Goal: Check status: Check status

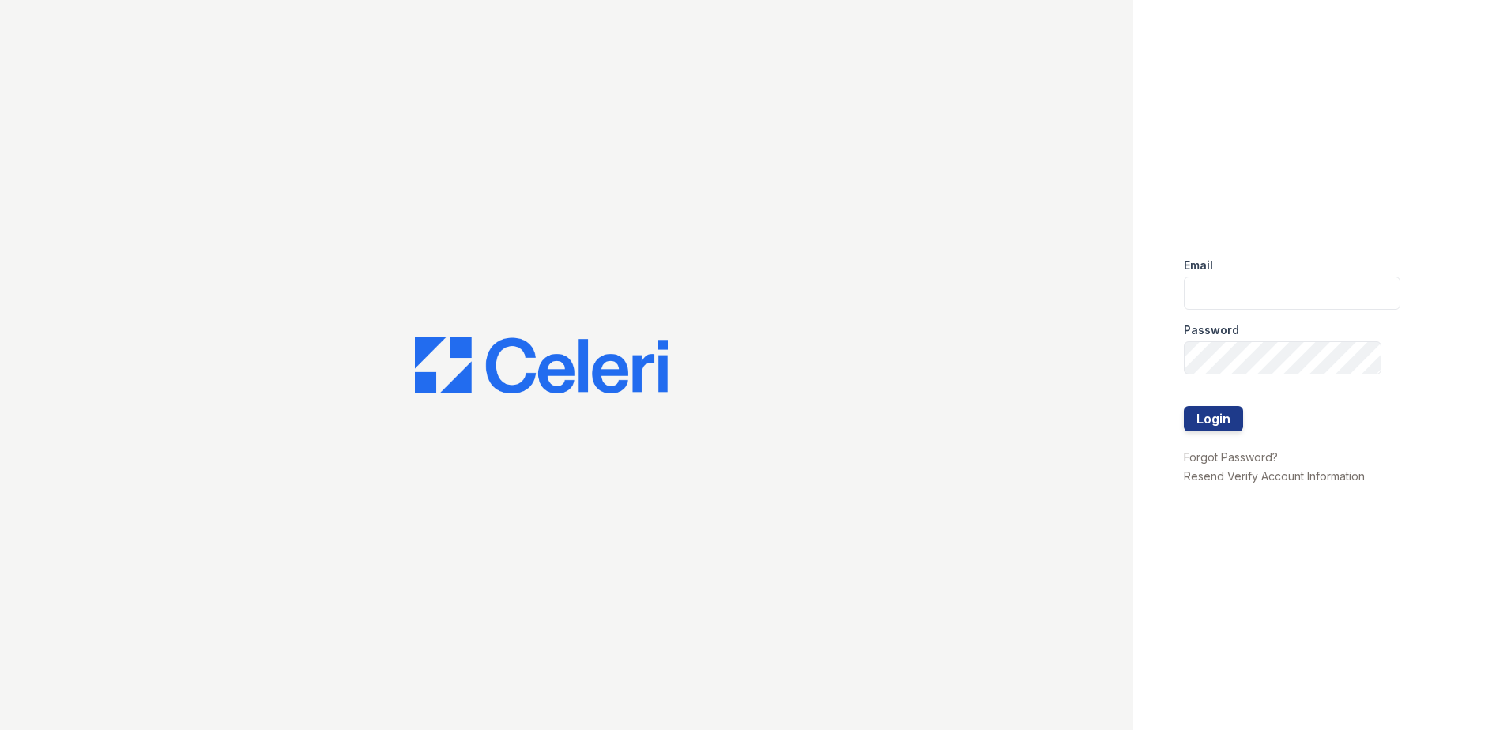
type input "[EMAIL_ADDRESS][DOMAIN_NAME]"
click at [1248, 416] on form "Email [EMAIL_ADDRESS][DOMAIN_NAME] Password Login" at bounding box center [1292, 346] width 216 height 202
click at [1221, 416] on button "Login" at bounding box center [1213, 418] width 59 height 25
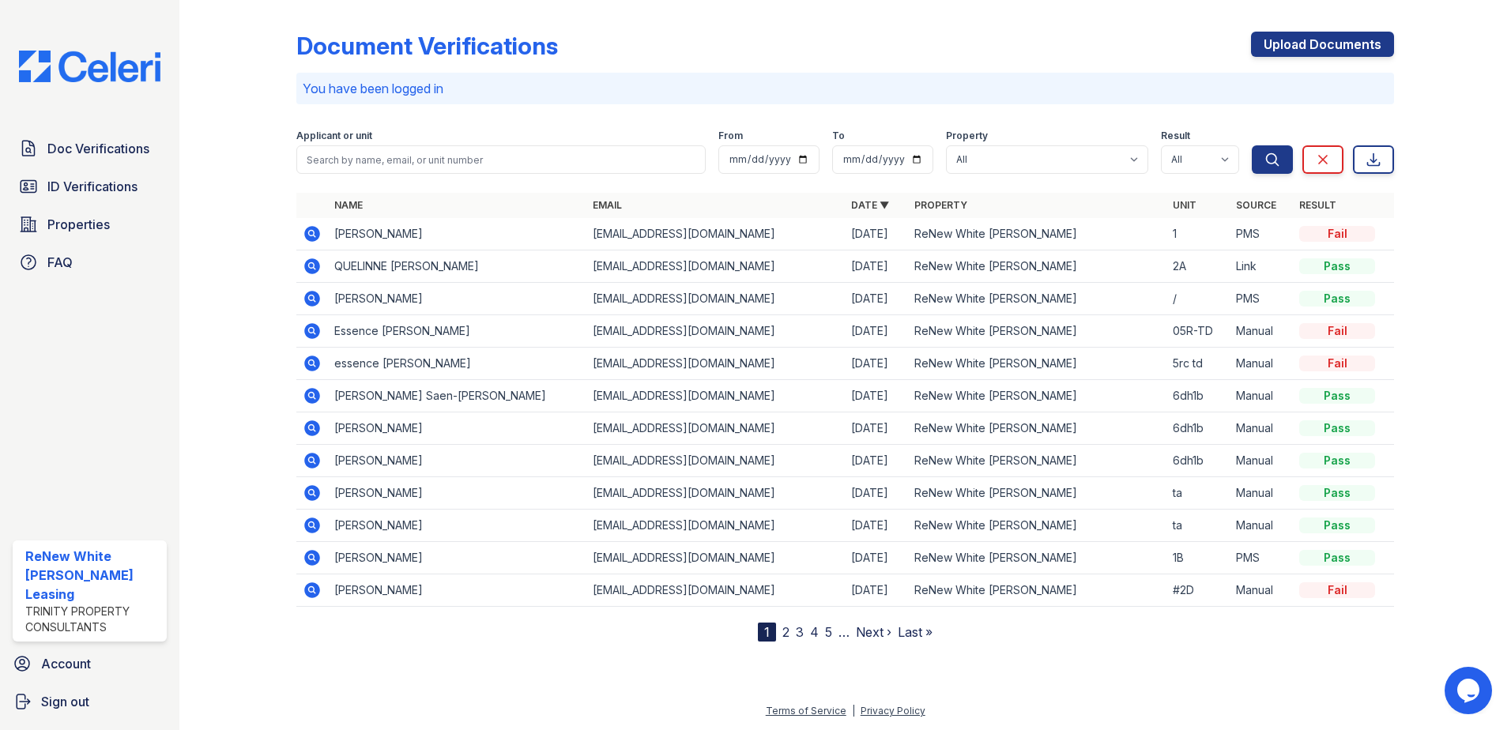
click at [788, 629] on link "2" at bounding box center [785, 632] width 7 height 16
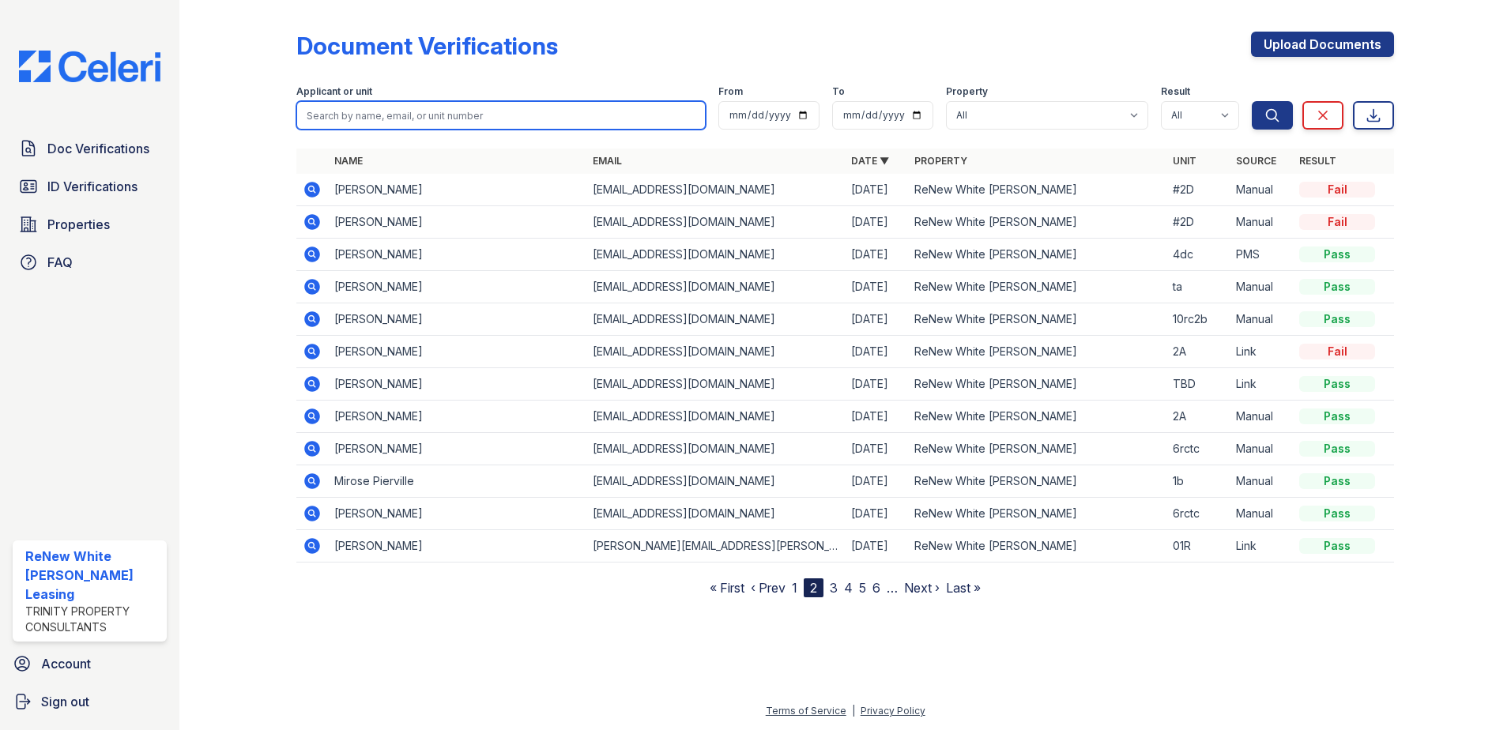
click at [396, 111] on input "search" at bounding box center [500, 115] width 409 height 28
type input "jennifer"
click at [1251, 101] on button "Search" at bounding box center [1271, 115] width 41 height 28
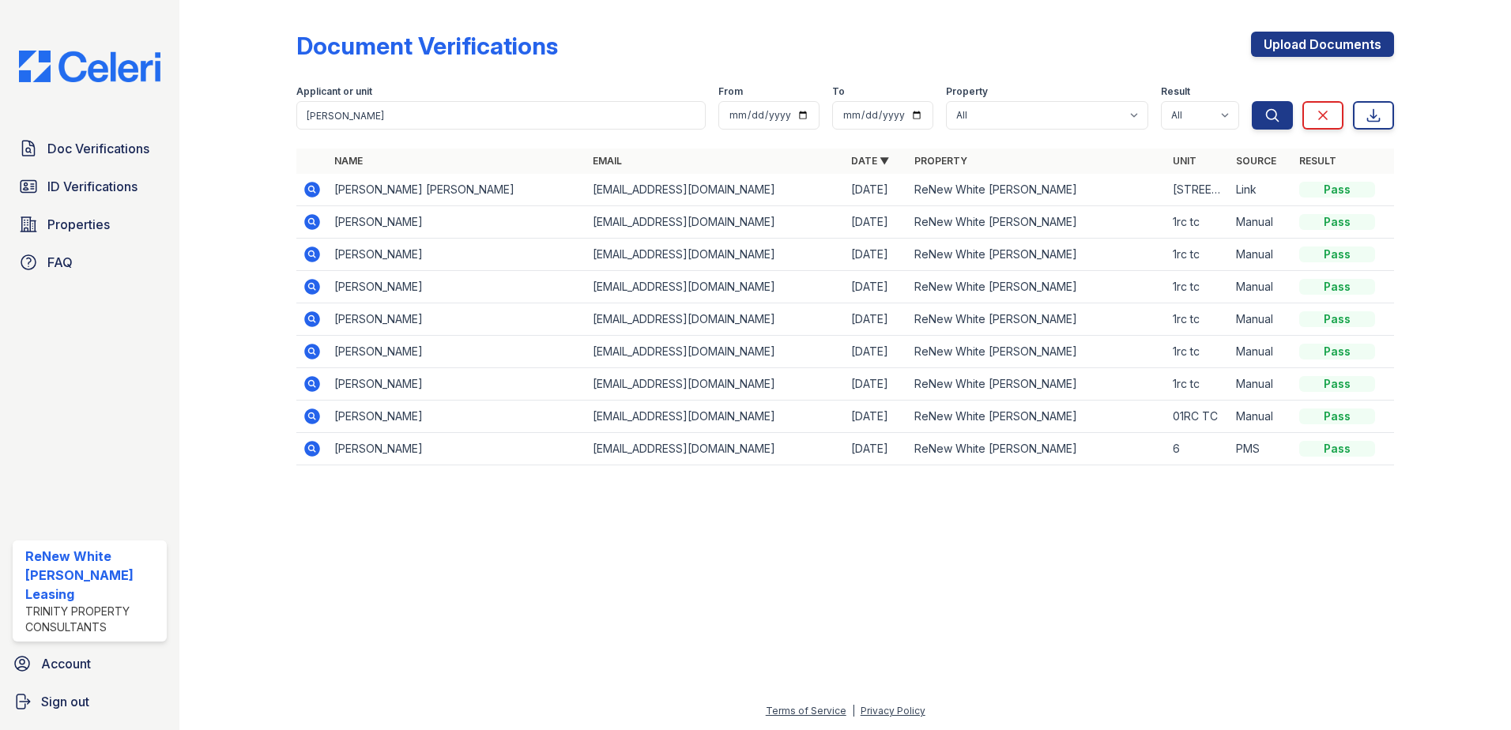
click at [308, 186] on icon at bounding box center [312, 190] width 16 height 16
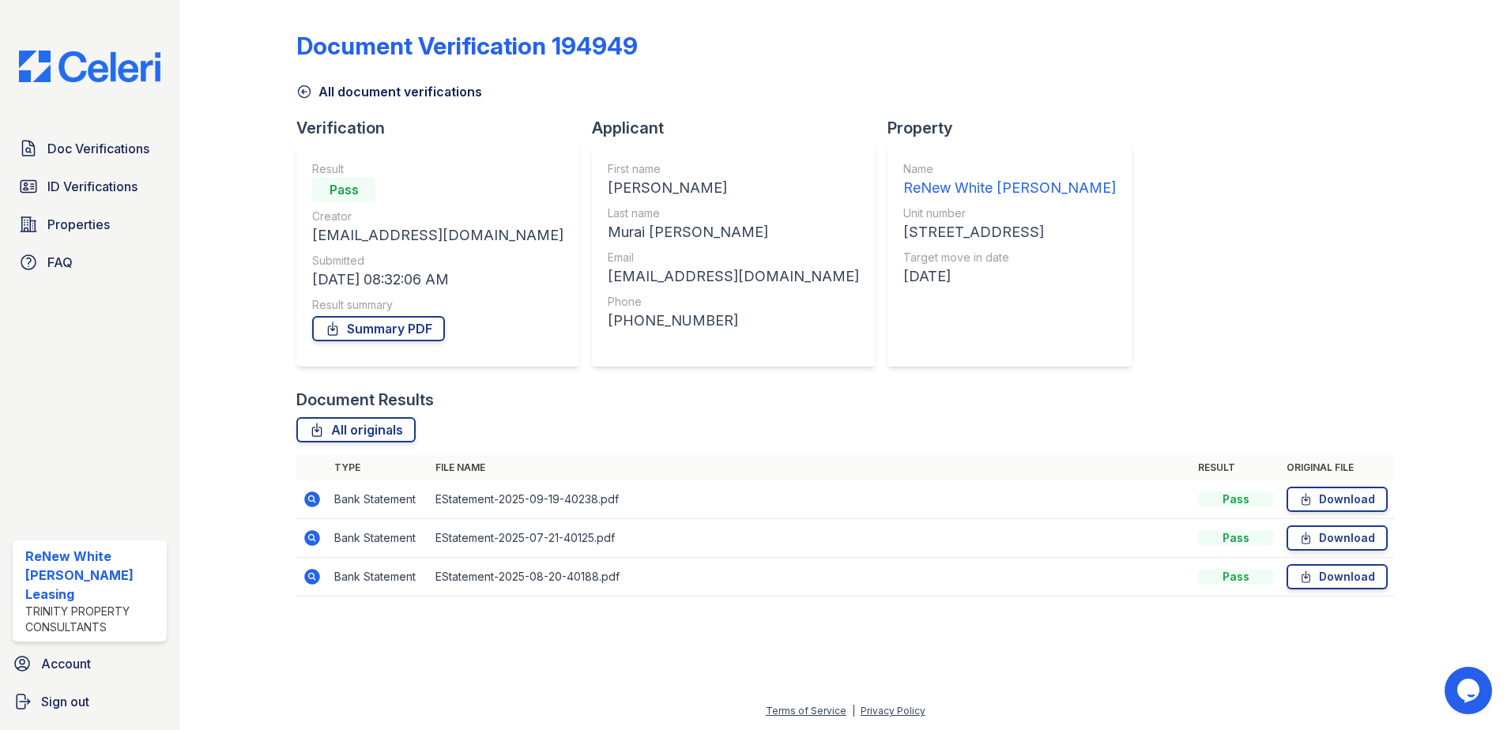
click at [303, 502] on icon at bounding box center [312, 499] width 19 height 19
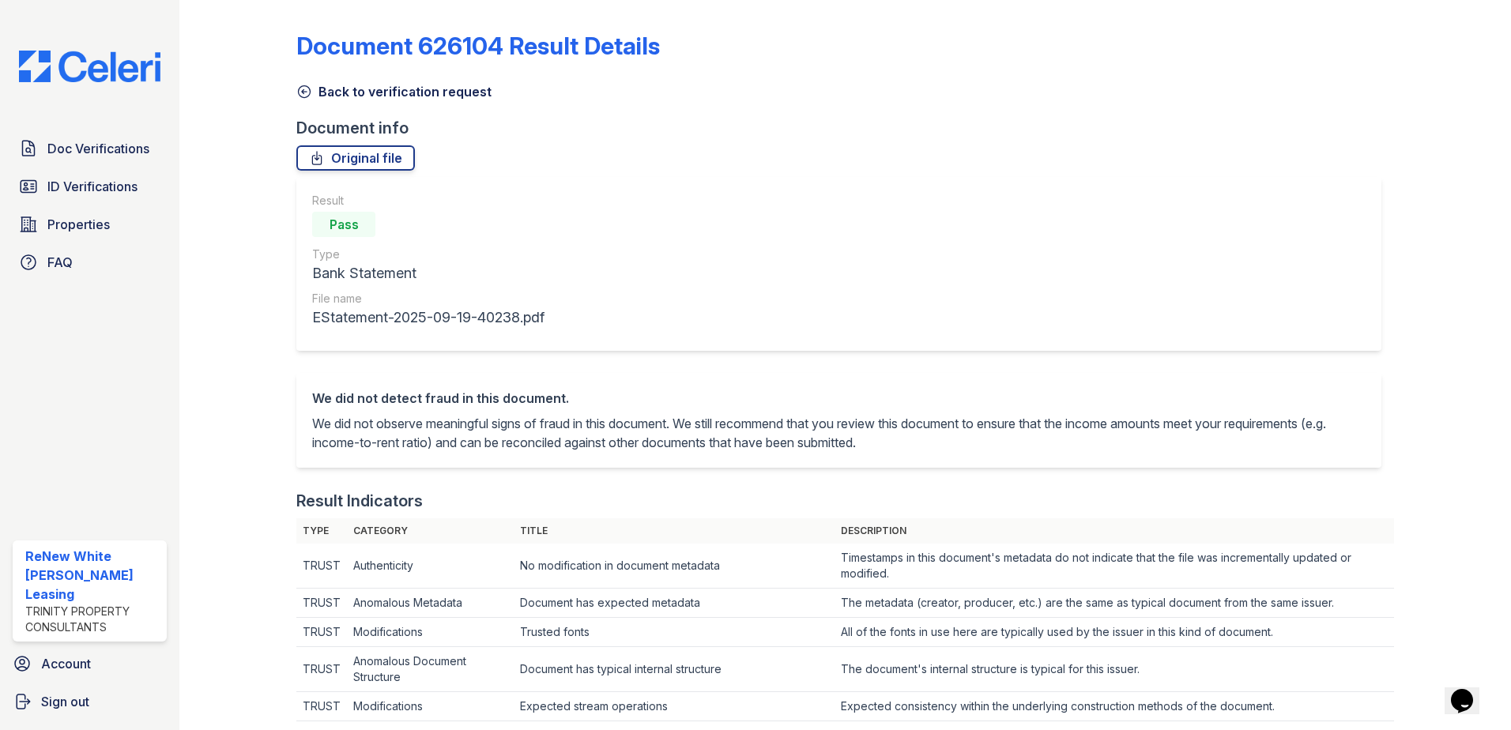
click at [330, 95] on link "Back to verification request" at bounding box center [393, 91] width 195 height 19
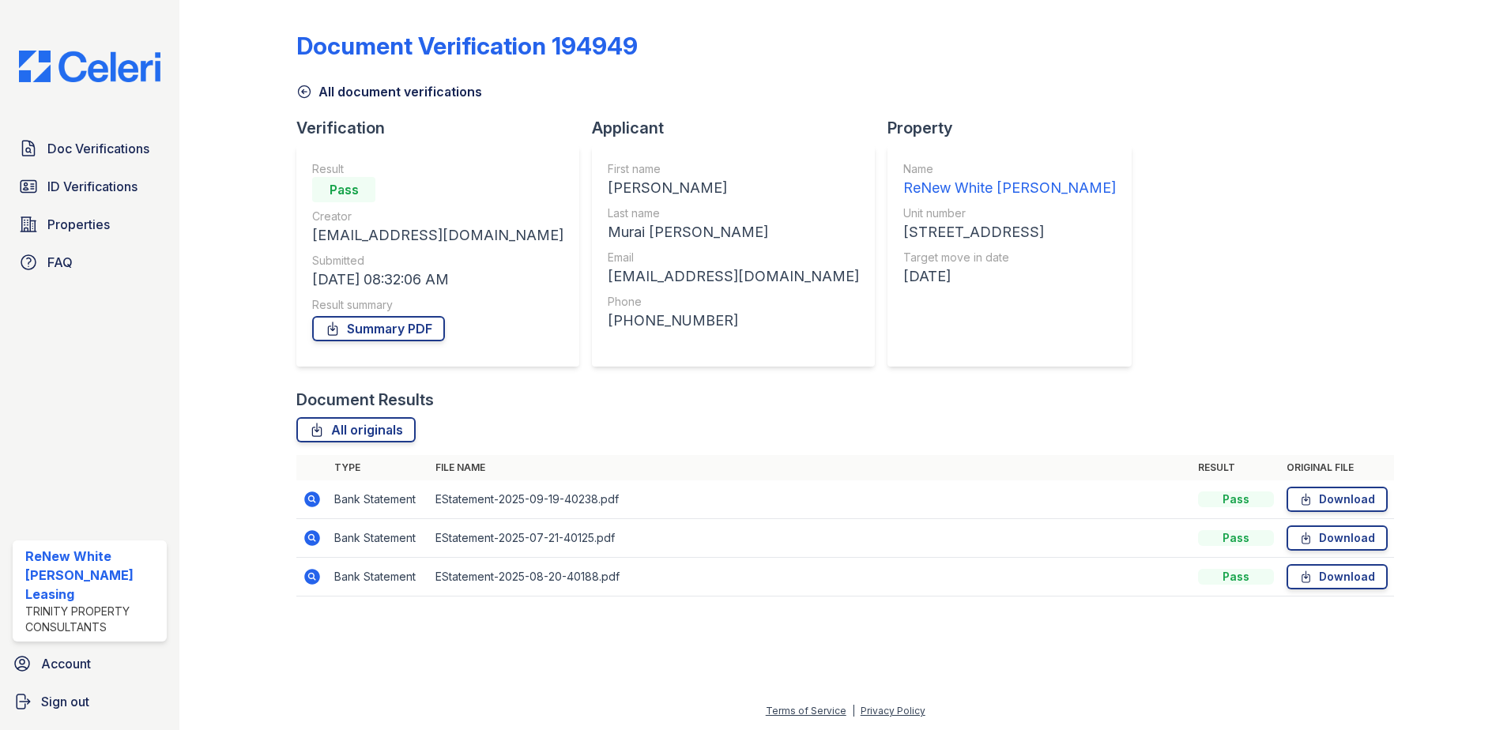
click at [310, 502] on icon at bounding box center [312, 499] width 16 height 16
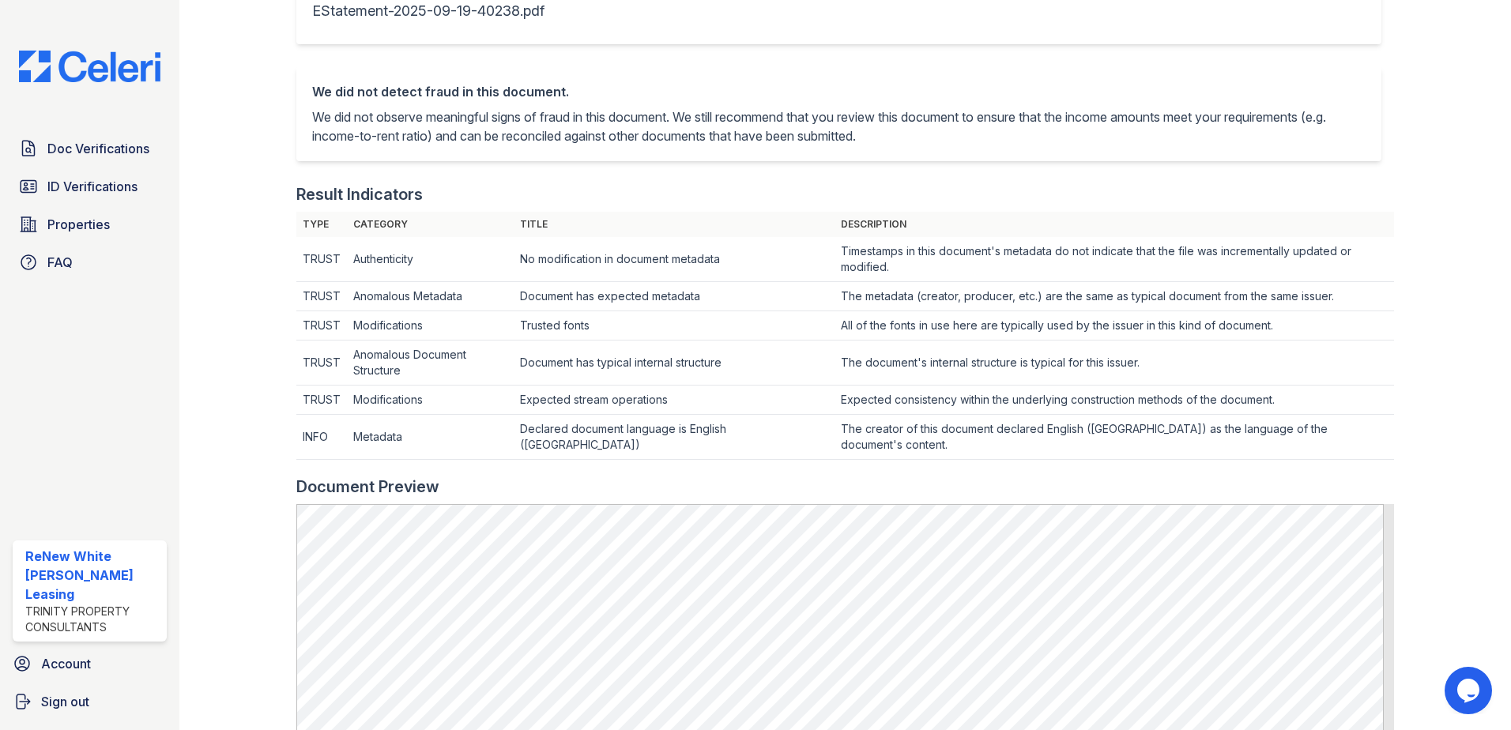
scroll to position [316, 0]
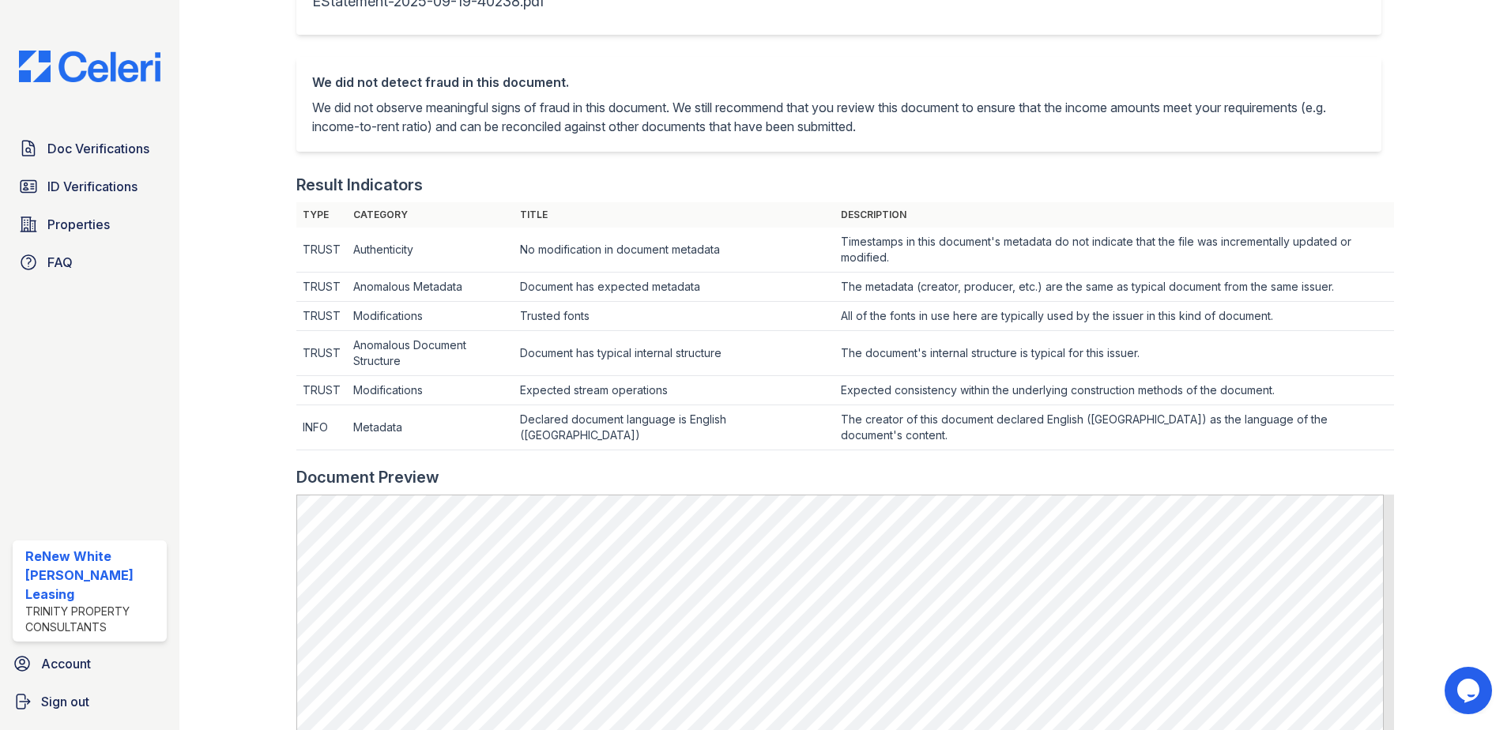
click at [273, 357] on div at bounding box center [251, 457] width 92 height 1534
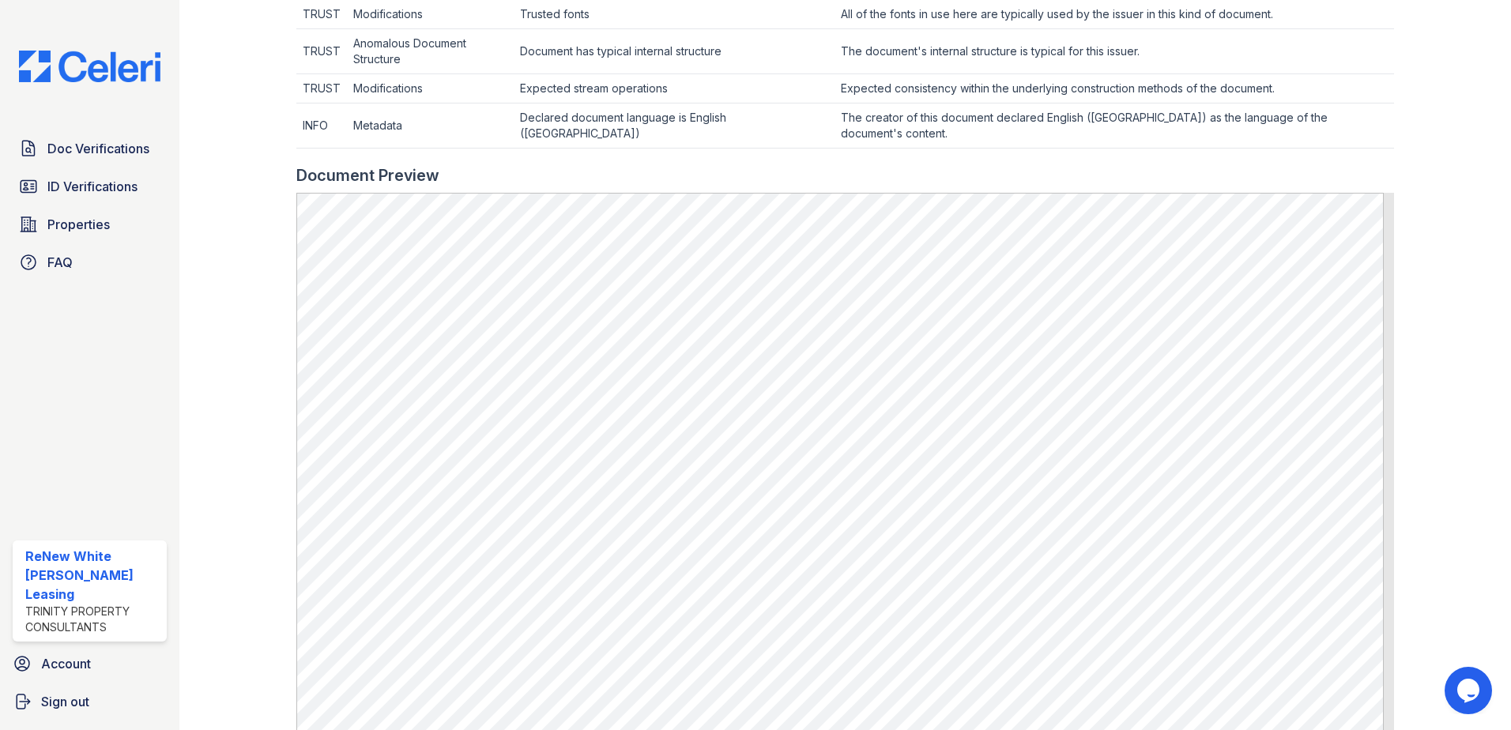
scroll to position [627, 0]
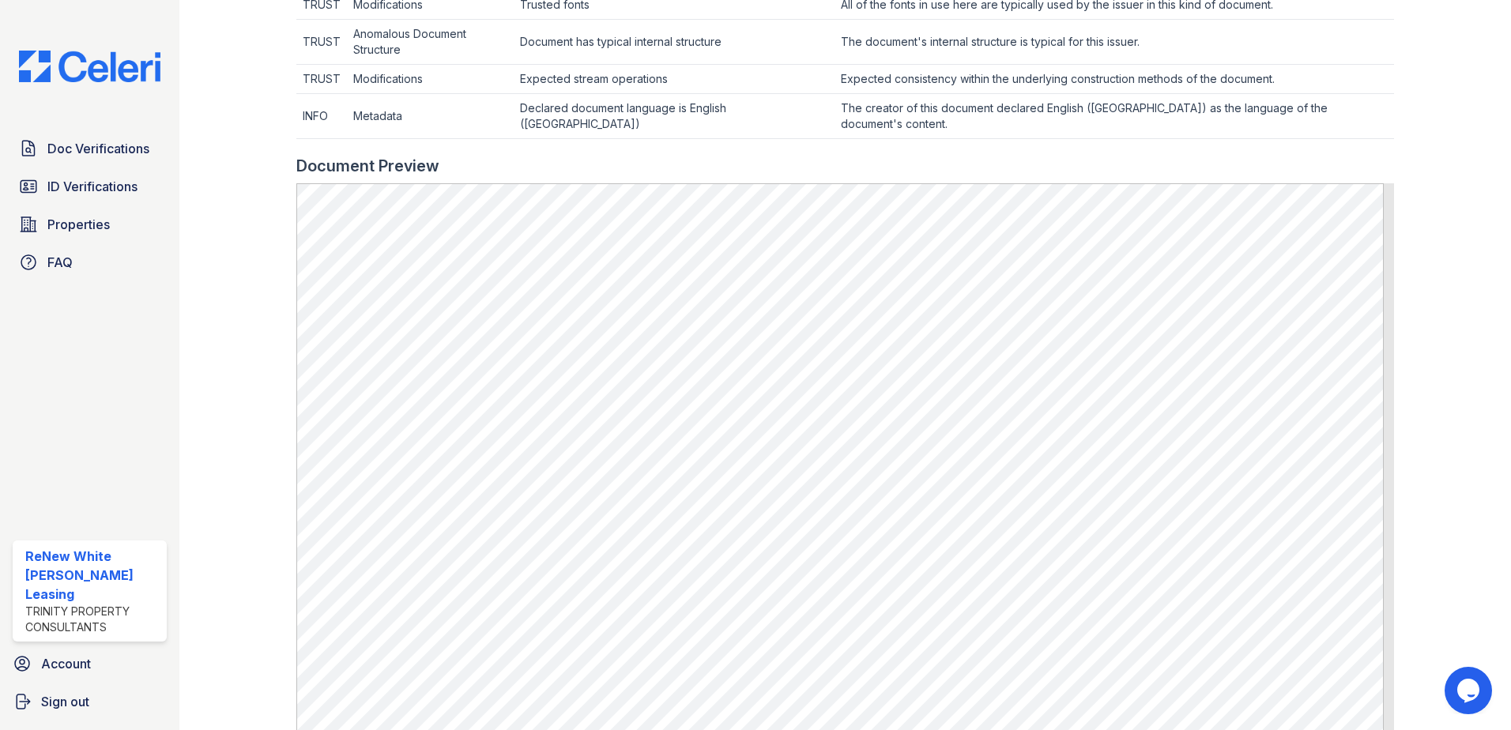
click at [264, 396] on div at bounding box center [251, 146] width 92 height 1534
